Goal: Find specific page/section: Find specific page/section

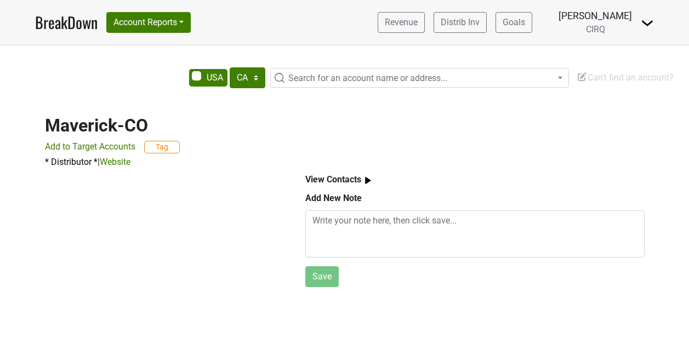
select select "CA"
click at [351, 77] on span "Search for an account name or address..." at bounding box center [367, 78] width 159 height 10
drag, startPoint x: 375, startPoint y: 100, endPoint x: 233, endPoint y: 99, distance: 142.0
click at [233, 99] on body "BreakDown Account Reports SuperRanker Map Award Progress Chain Compliance CRM N…" at bounding box center [344, 180] width 689 height 361
type input "the firehouse"
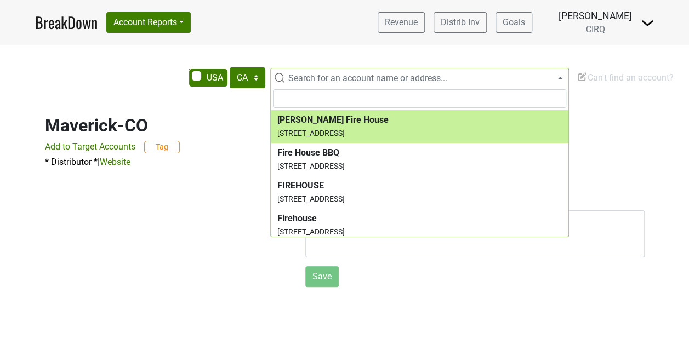
select select "62538"
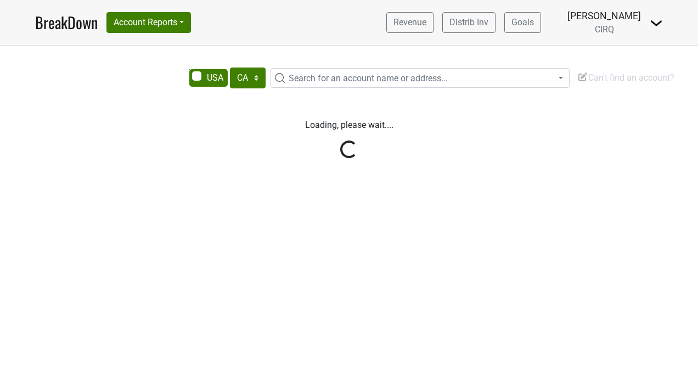
select select "CA"
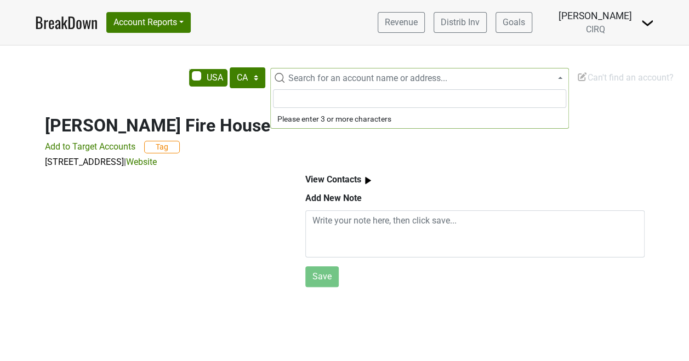
click at [335, 83] on span "Search for an account name or address..." at bounding box center [367, 78] width 159 height 10
click at [396, 80] on span "Search for an account name or address..." at bounding box center [367, 78] width 159 height 10
click at [372, 81] on span "Search for an account name or address..." at bounding box center [367, 78] width 159 height 10
type input "t"
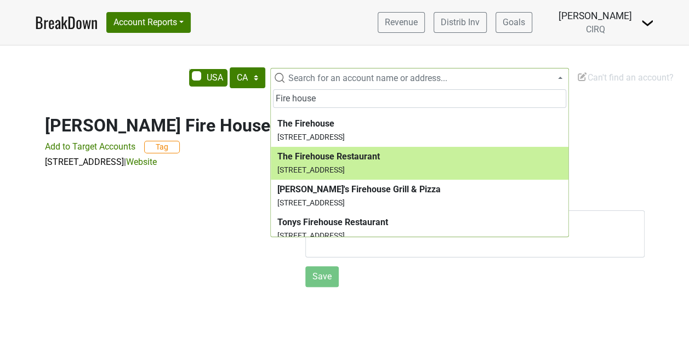
scroll to position [655, 0]
type input "Fire house"
select select "63499"
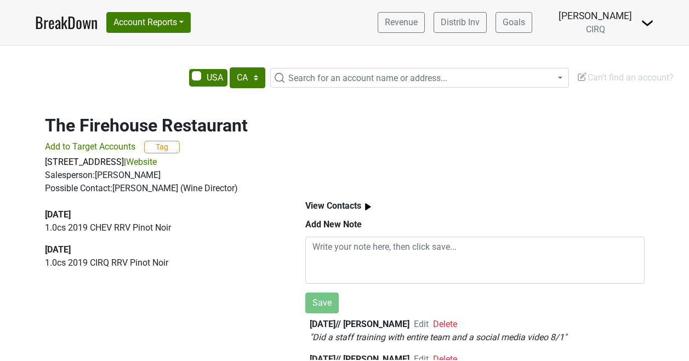
select select "CA"
click at [366, 200] on img at bounding box center [368, 207] width 14 height 14
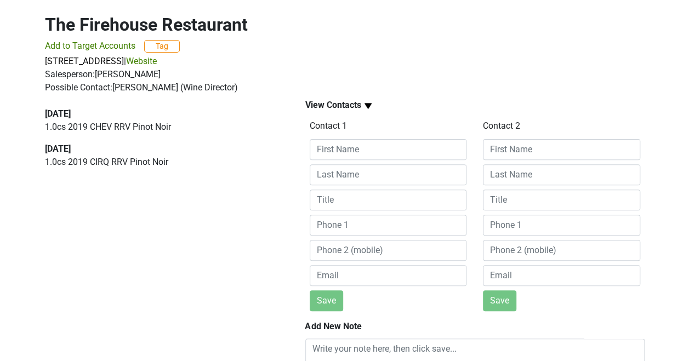
scroll to position [155, 0]
